Goal: Task Accomplishment & Management: Manage account settings

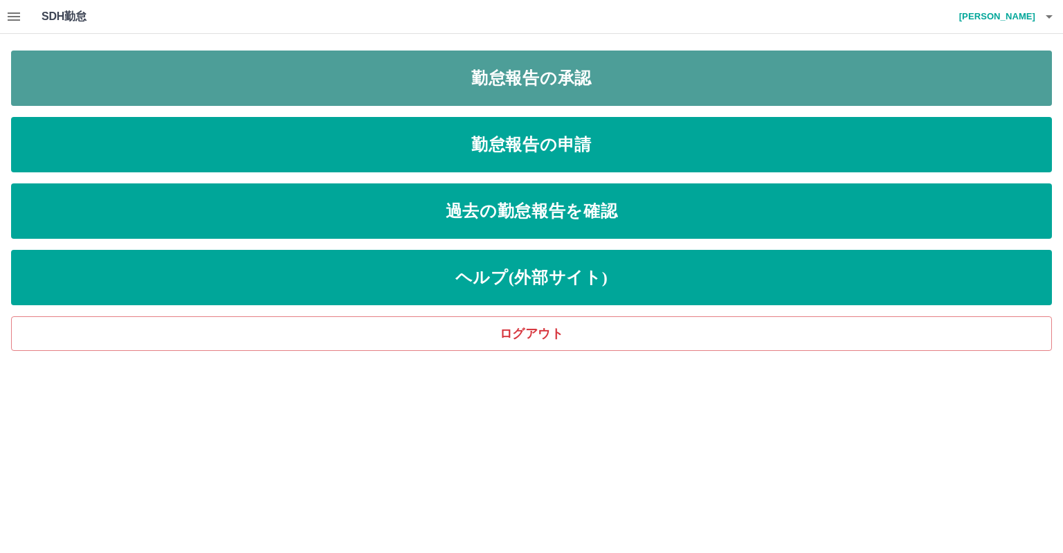
click at [101, 55] on link "勤怠報告の承認" at bounding box center [531, 77] width 1040 height 55
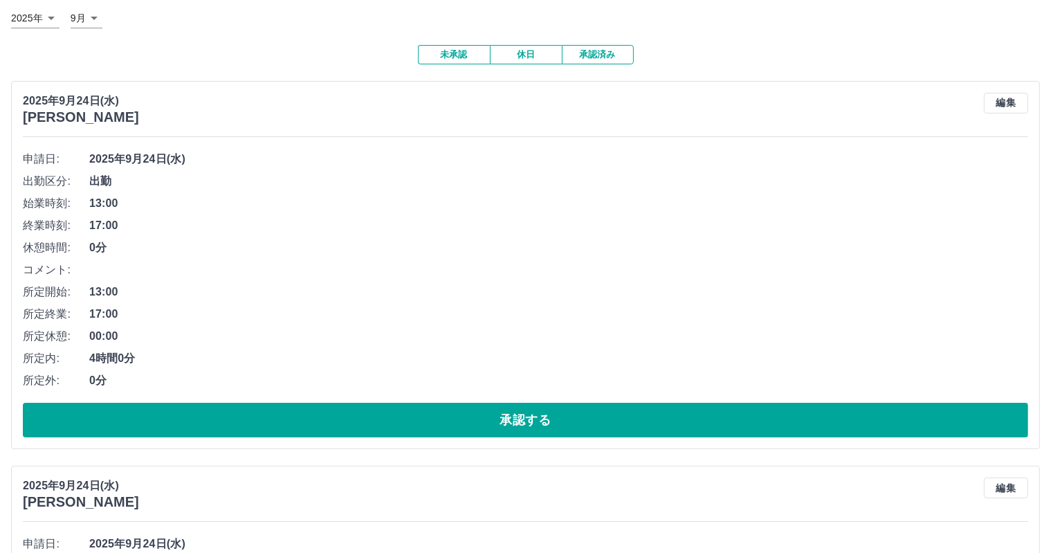
scroll to position [208, 0]
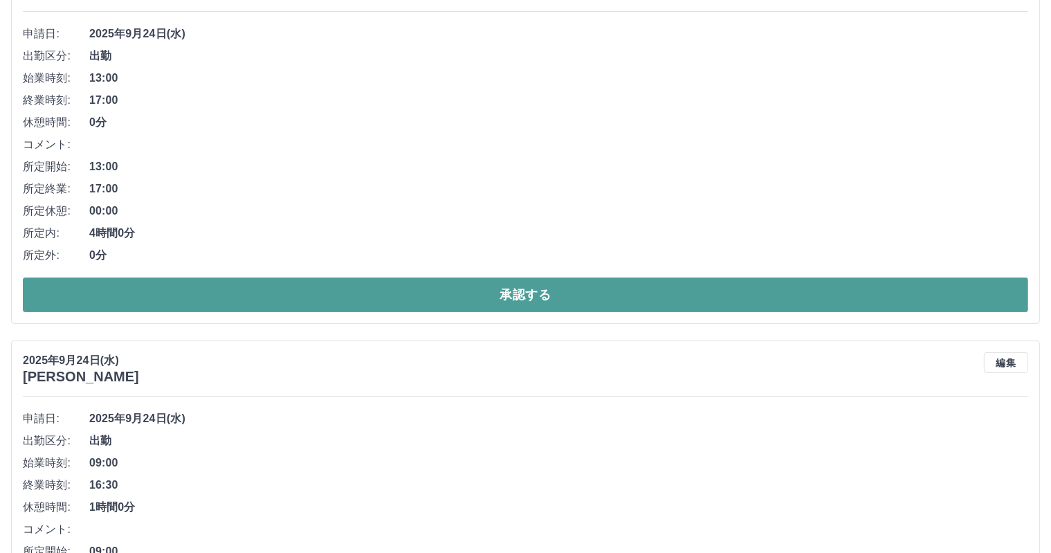
click at [428, 304] on button "承認する" at bounding box center [525, 294] width 1005 height 35
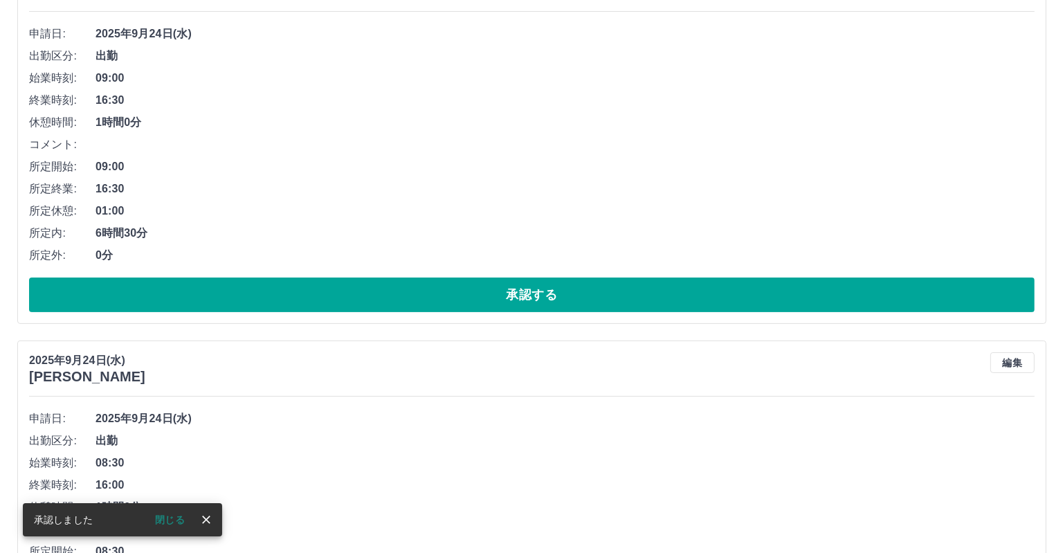
scroll to position [0, 0]
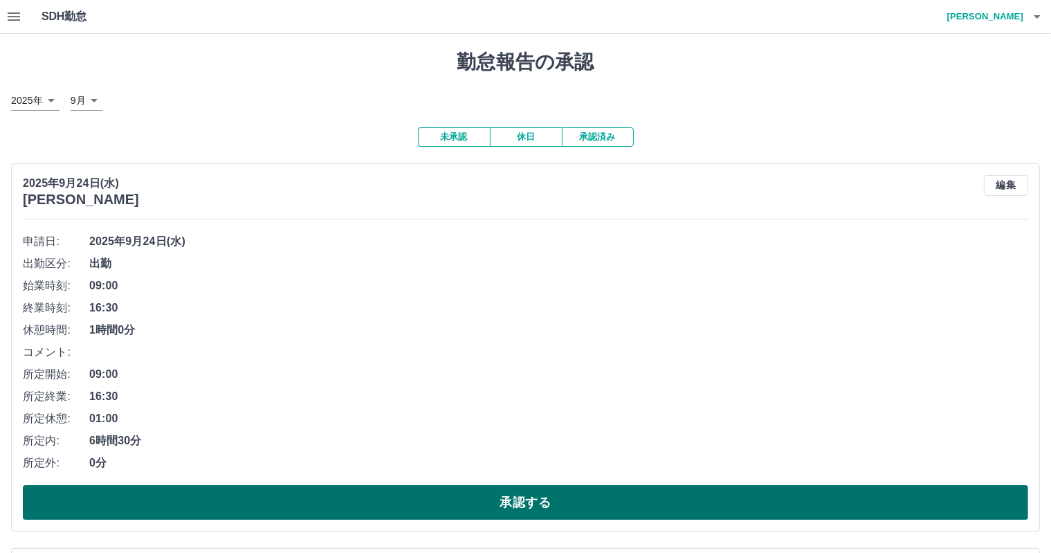
click at [554, 504] on button "承認する" at bounding box center [525, 502] width 1005 height 35
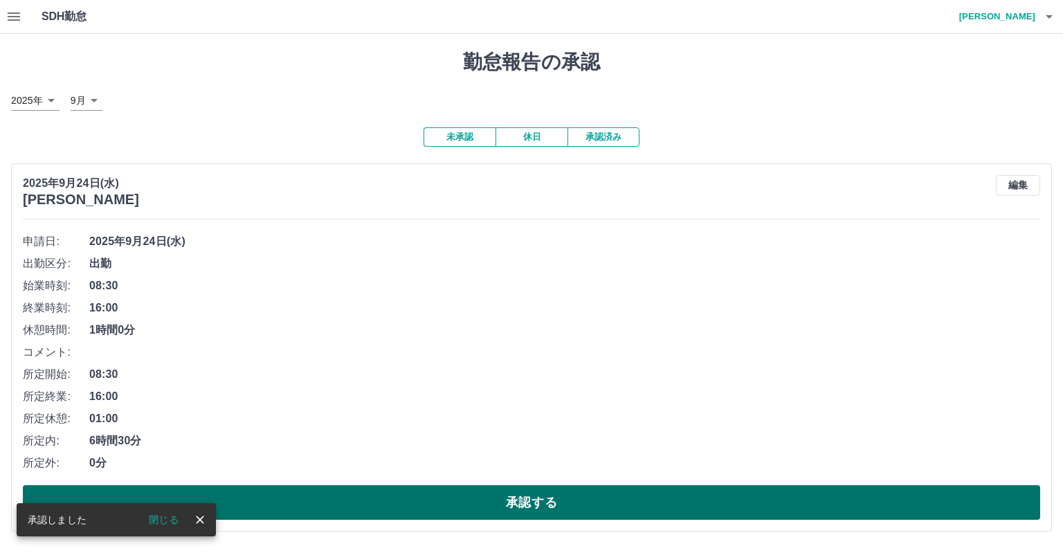
click at [575, 502] on button "承認する" at bounding box center [531, 502] width 1017 height 35
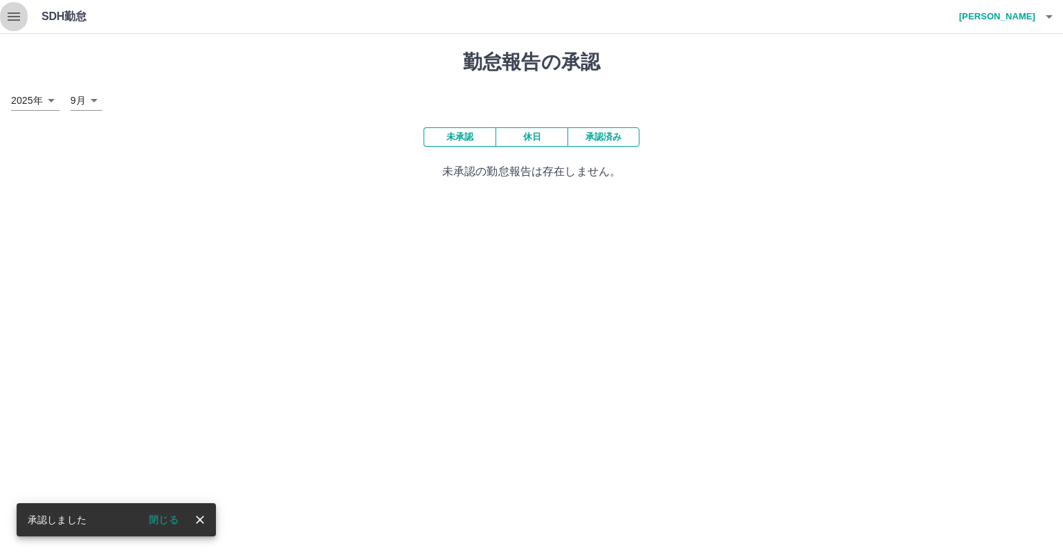
click at [14, 19] on icon "button" at bounding box center [14, 16] width 12 height 8
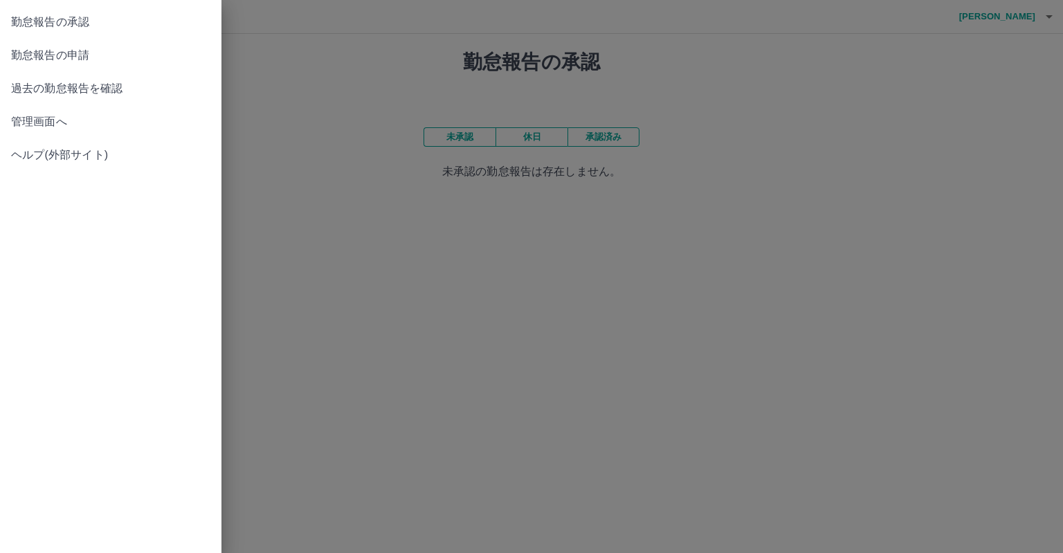
click at [66, 95] on span "過去の勤怠報告を確認" at bounding box center [110, 88] width 199 height 17
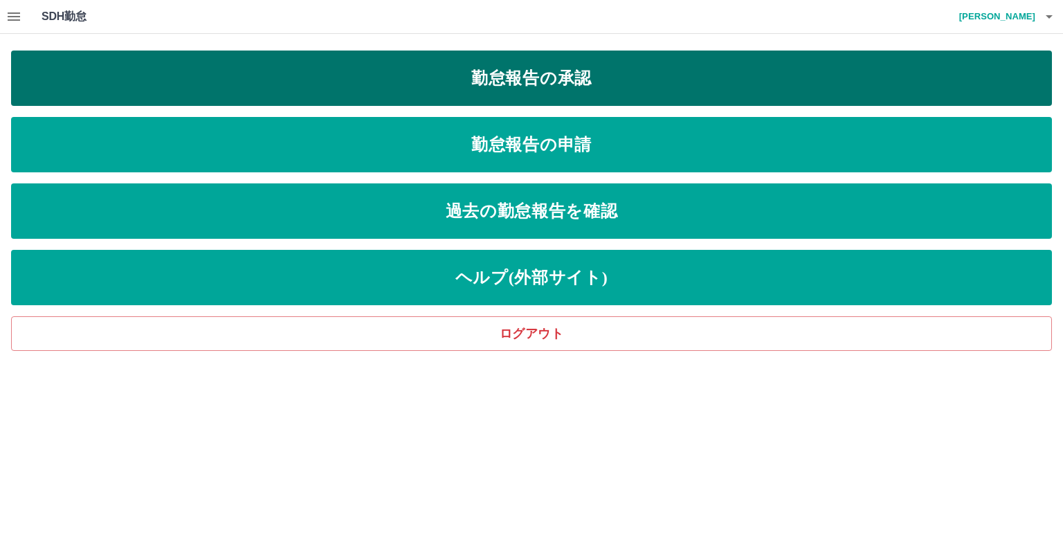
click at [567, 66] on link "勤怠報告の承認" at bounding box center [531, 77] width 1040 height 55
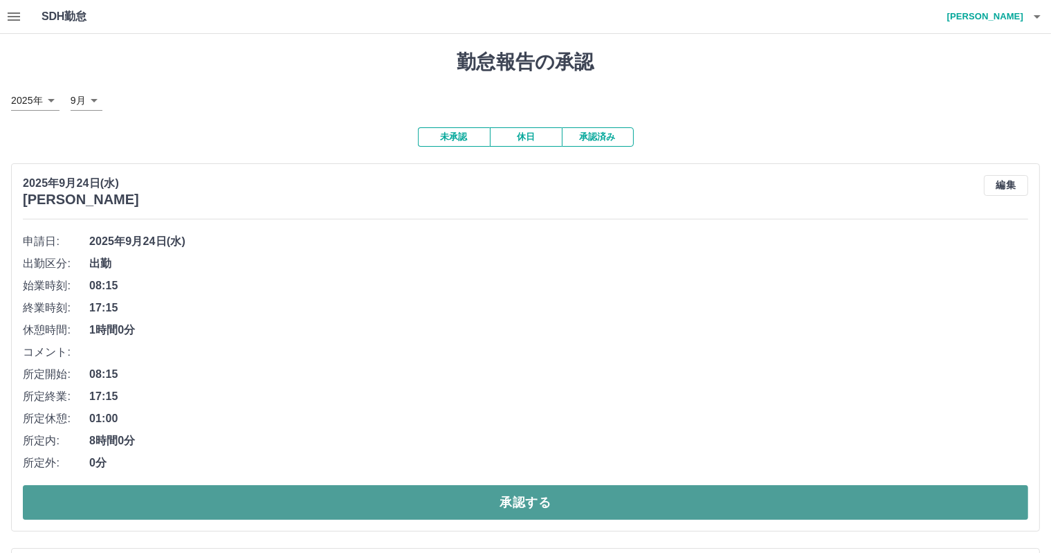
click at [440, 490] on button "承認する" at bounding box center [525, 502] width 1005 height 35
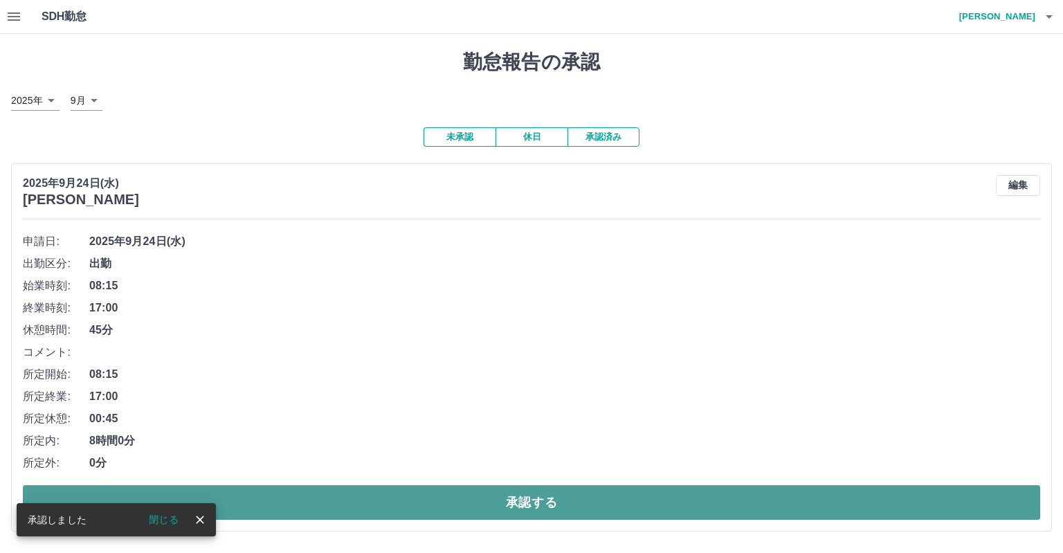
click at [403, 495] on button "承認する" at bounding box center [531, 502] width 1017 height 35
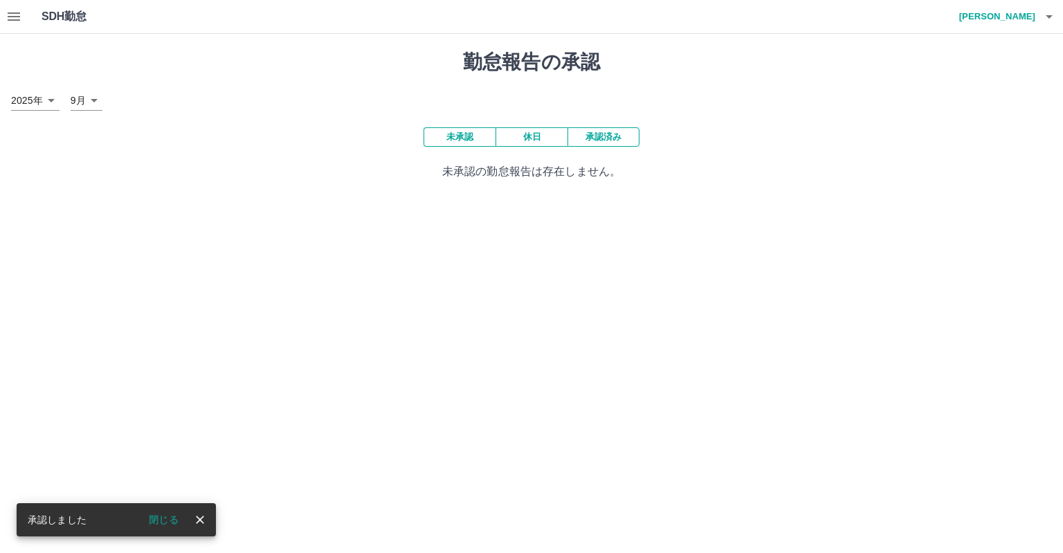
click at [19, 21] on icon "button" at bounding box center [14, 16] width 17 height 17
